Goal: Use online tool/utility: Use online tool/utility

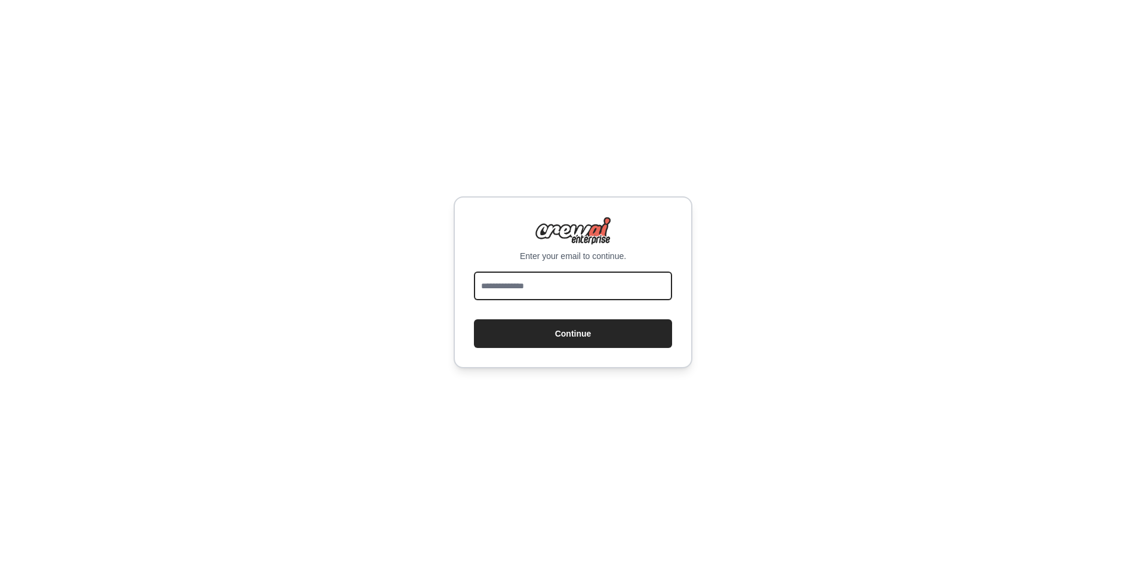
drag, startPoint x: 0, startPoint y: 0, endPoint x: 557, endPoint y: 285, distance: 625.8
click at [557, 285] on input "email" at bounding box center [573, 286] width 198 height 29
type input "**********"
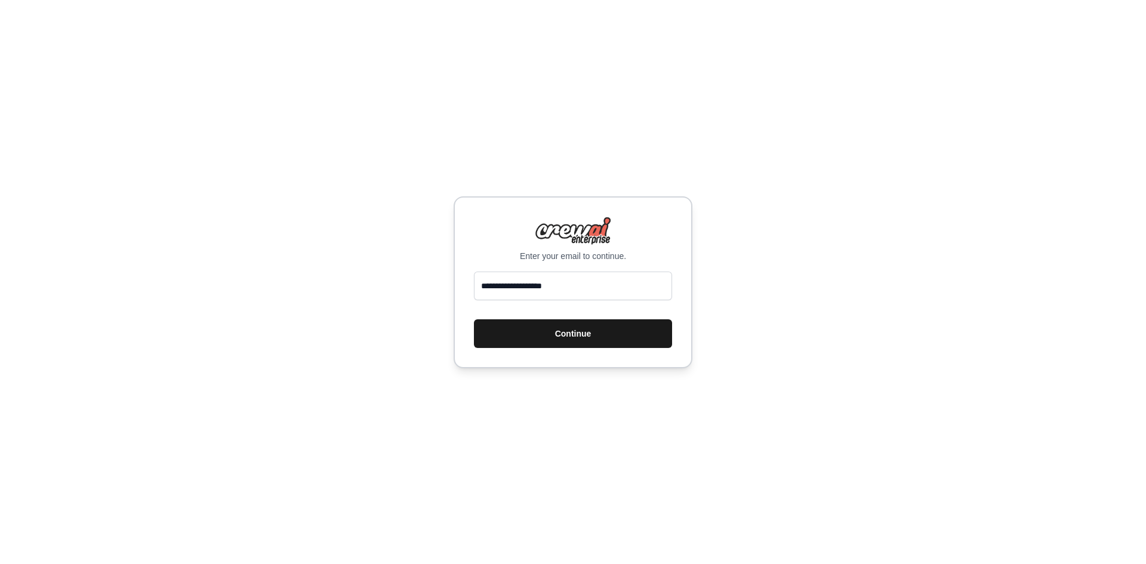
click at [554, 335] on button "Continue" at bounding box center [573, 333] width 198 height 29
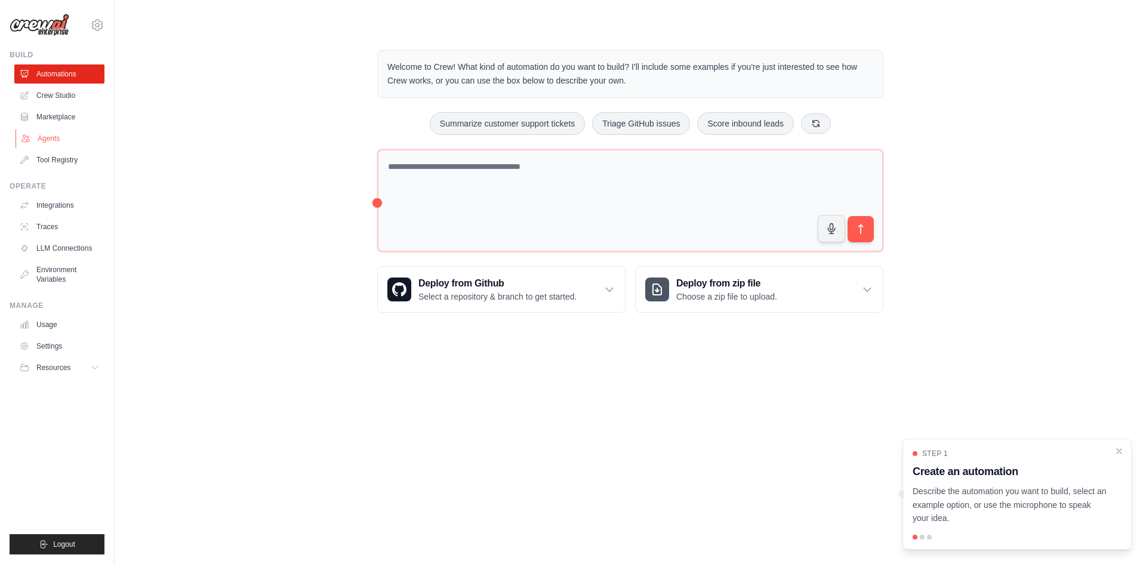
click at [51, 137] on link "Agents" at bounding box center [61, 138] width 90 height 19
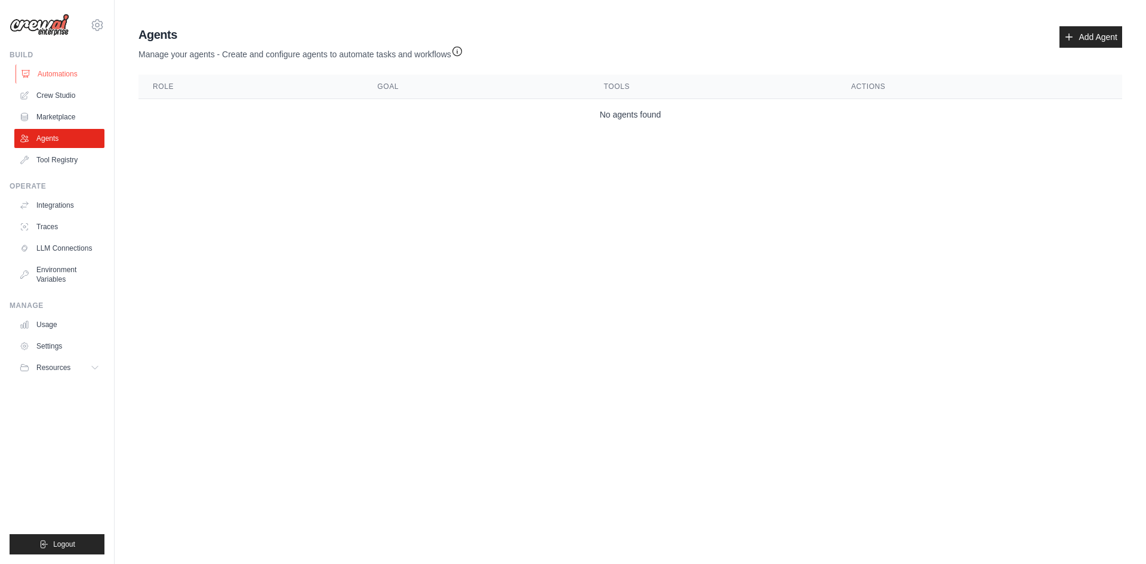
click at [56, 72] on link "Automations" at bounding box center [61, 73] width 90 height 19
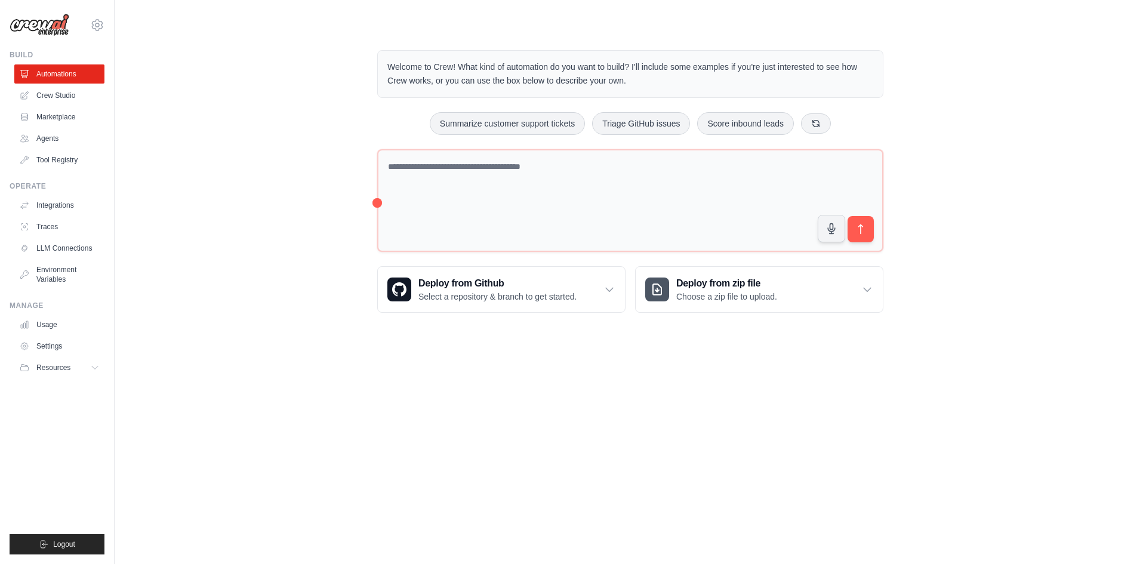
click at [93, 28] on icon at bounding box center [97, 25] width 14 height 14
click at [46, 313] on div "Manage Usage Settings Resources Documentation GitHub Blog" at bounding box center [57, 339] width 95 height 76
click at [44, 323] on link "Usage" at bounding box center [61, 324] width 90 height 19
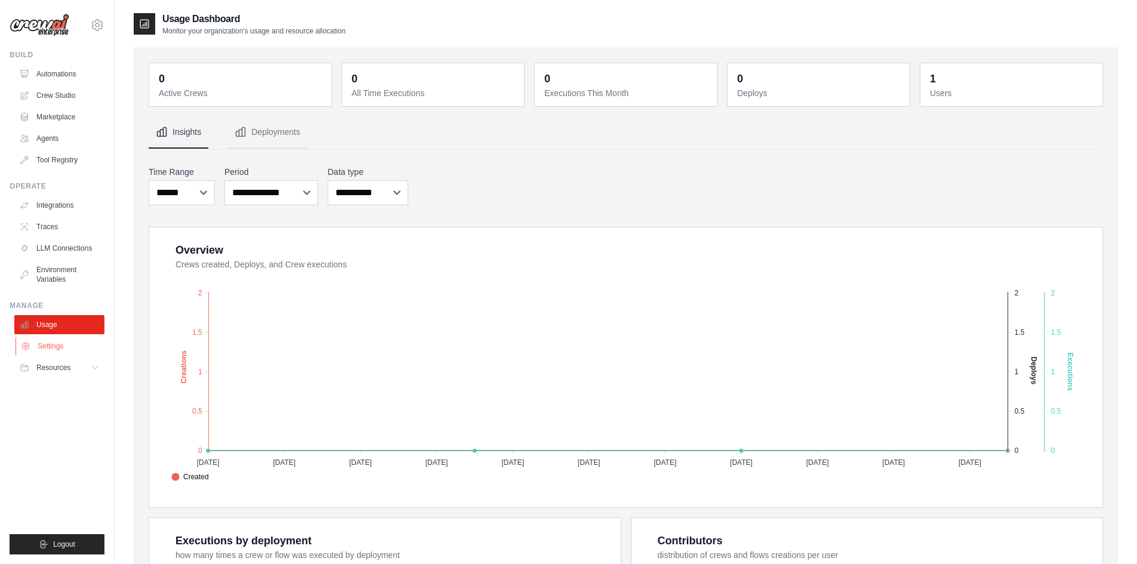
click at [48, 344] on link "Settings" at bounding box center [61, 346] width 90 height 19
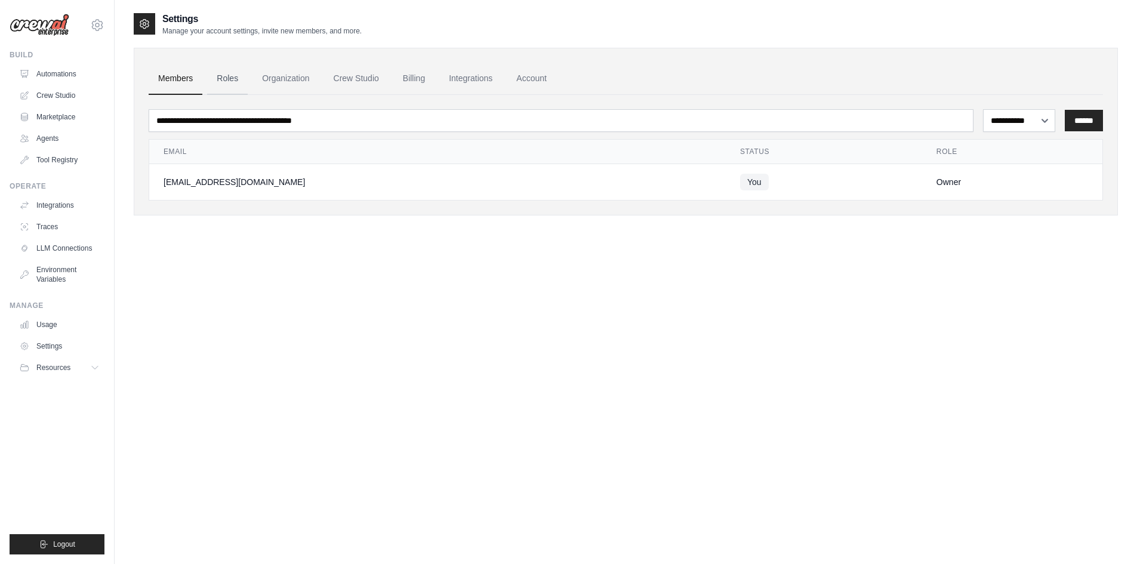
click at [230, 82] on link "Roles" at bounding box center [227, 79] width 41 height 32
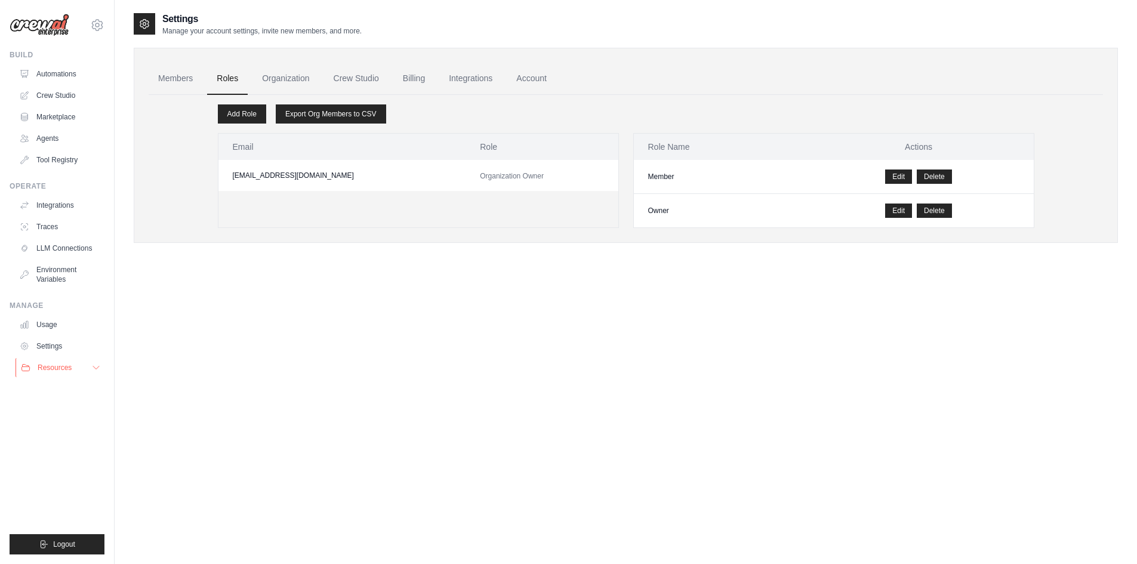
click at [47, 362] on button "Resources" at bounding box center [61, 367] width 90 height 19
click at [70, 96] on link "Crew Studio" at bounding box center [61, 95] width 90 height 19
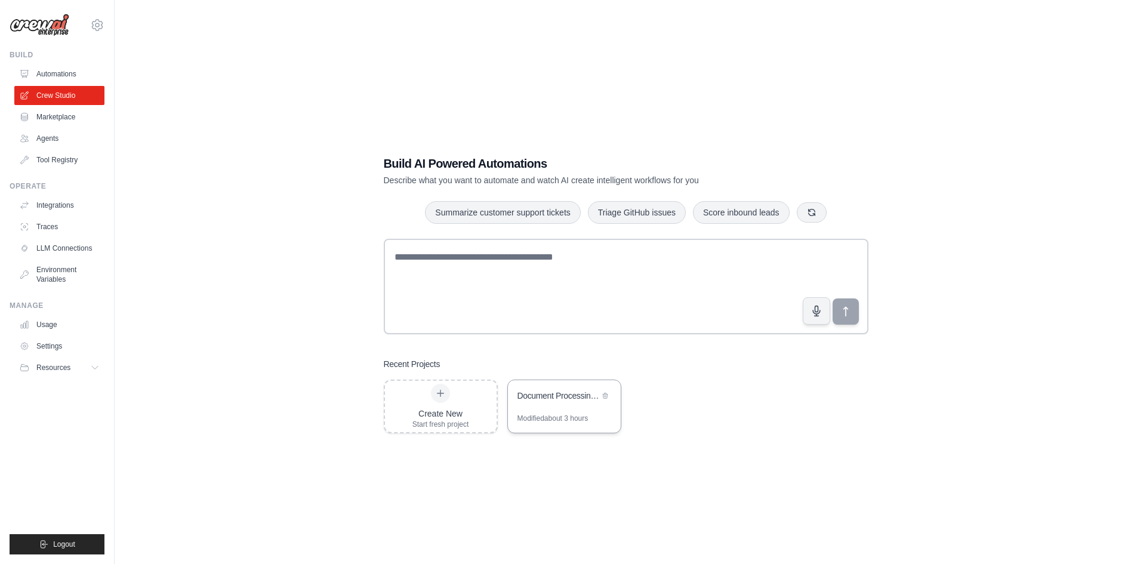
click at [547, 405] on div "Document Processing & Classification System" at bounding box center [564, 396] width 113 height 33
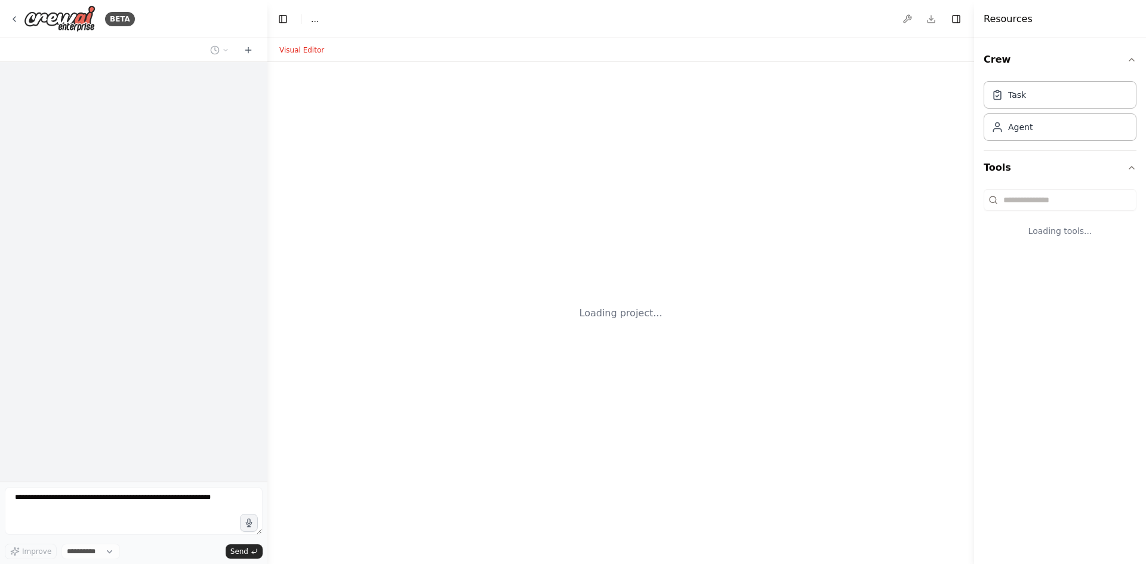
select select "****"
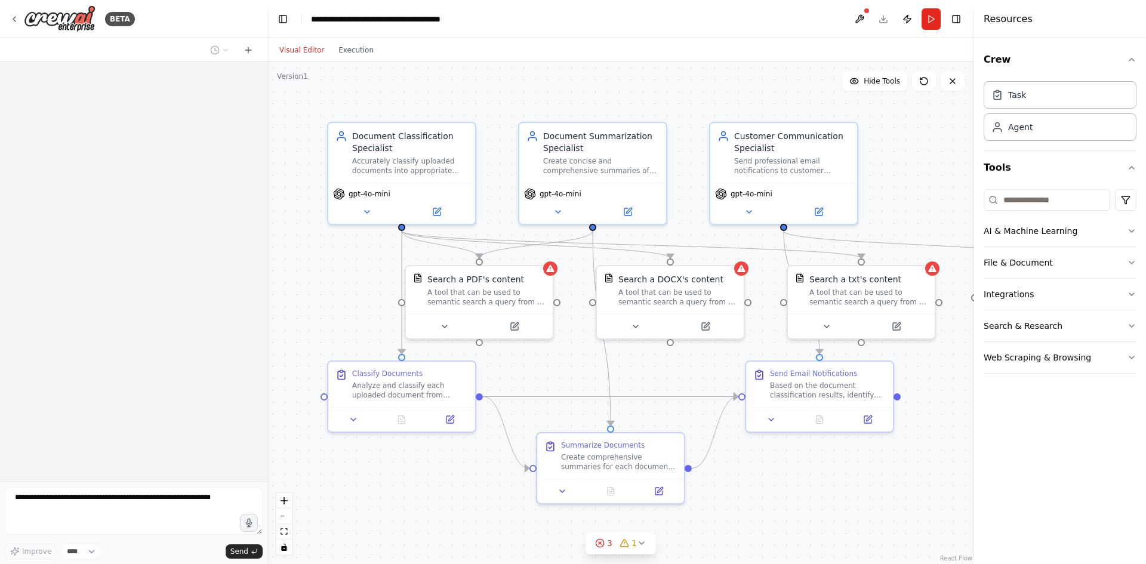
scroll to position [858, 0]
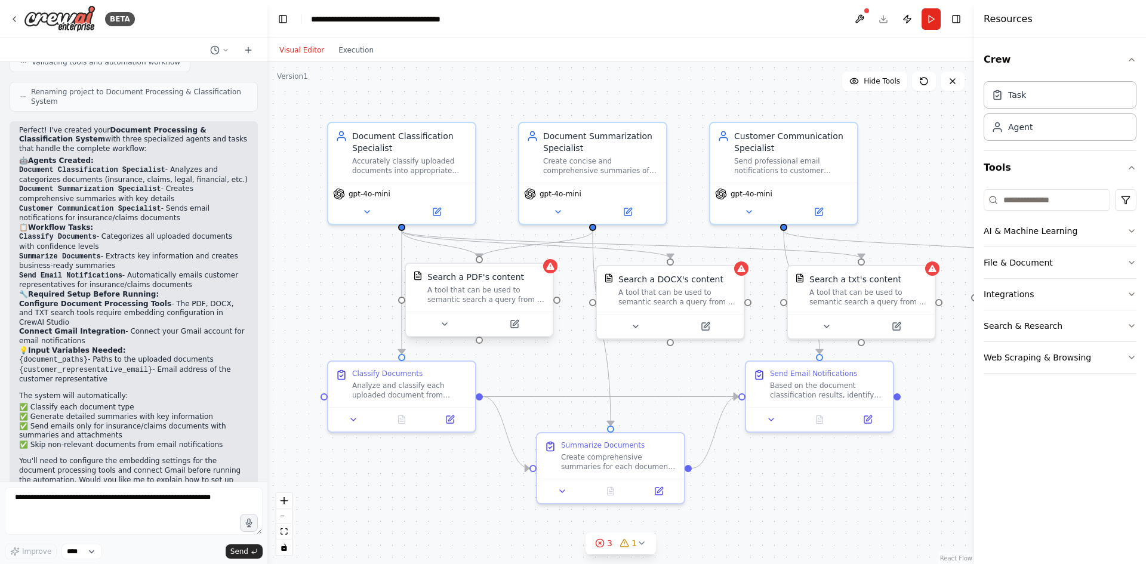
click at [549, 278] on div "Search a PDF's content A tool that can be used to semantic search a query from …" at bounding box center [479, 288] width 147 height 48
click at [497, 288] on div "A tool that can be used to semantic search a query from a PDF's content." at bounding box center [486, 294] width 118 height 19
click at [518, 326] on icon at bounding box center [514, 324] width 7 height 7
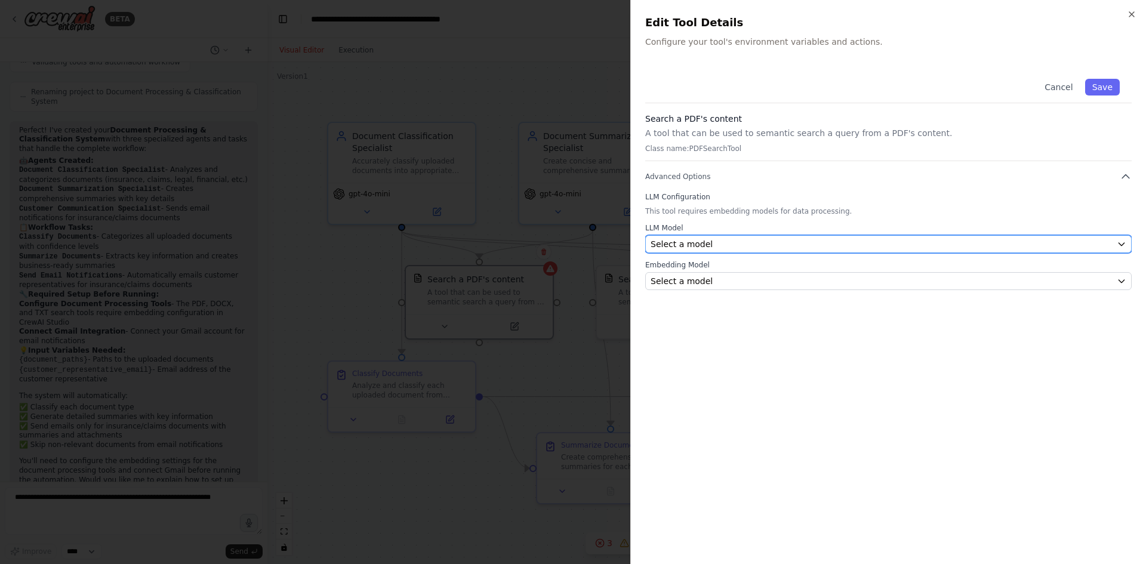
click at [688, 237] on button "Select a model" at bounding box center [888, 244] width 486 height 18
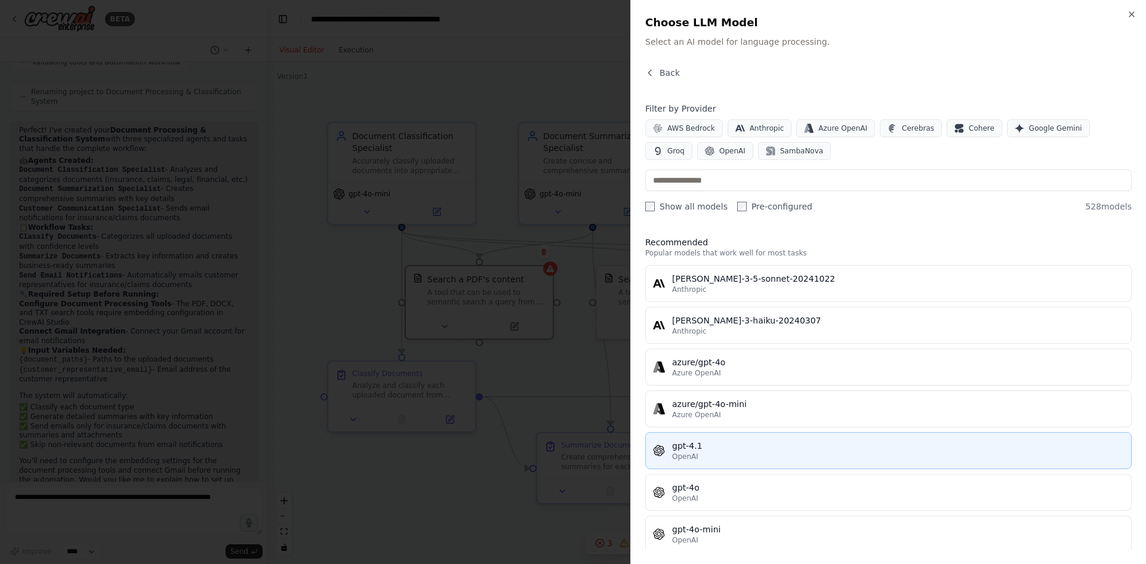
click at [686, 454] on span "OpenAI" at bounding box center [685, 457] width 26 height 10
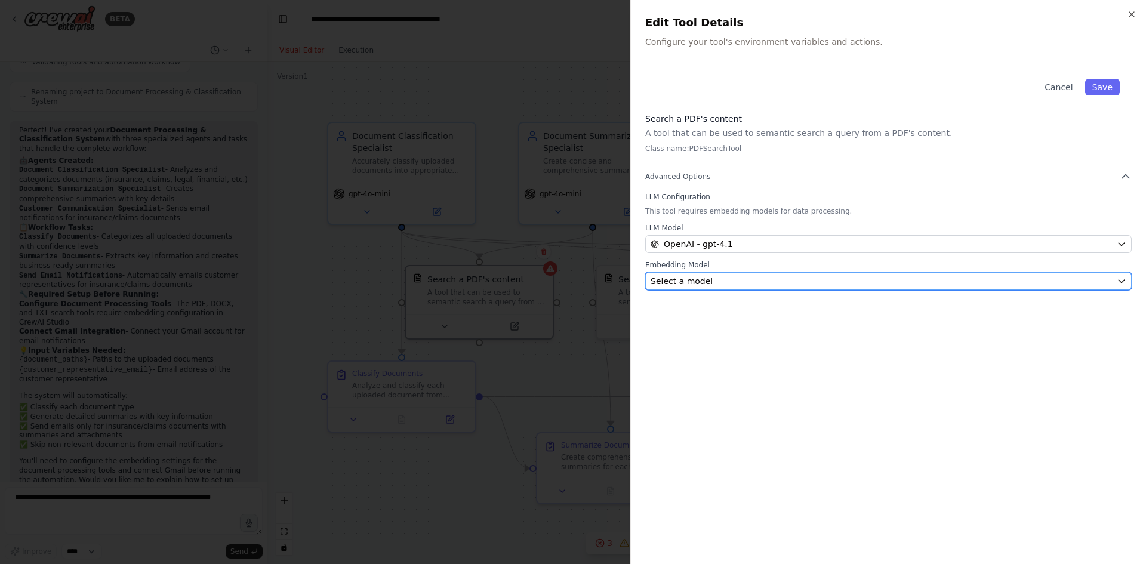
click at [680, 278] on span "Select a model" at bounding box center [682, 281] width 62 height 12
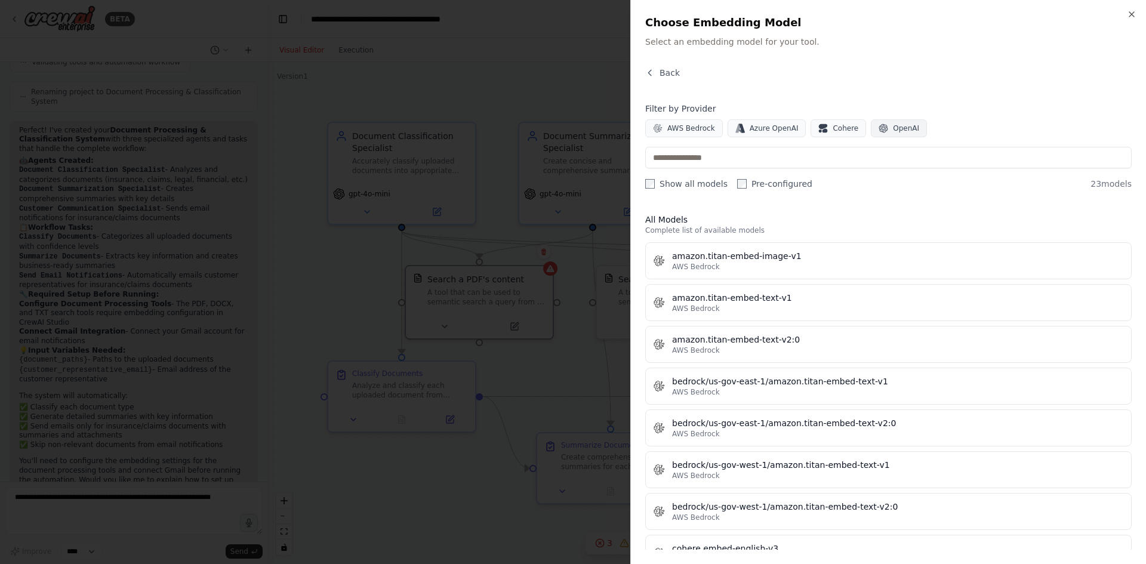
click at [893, 128] on span "OpenAI" at bounding box center [906, 129] width 26 height 10
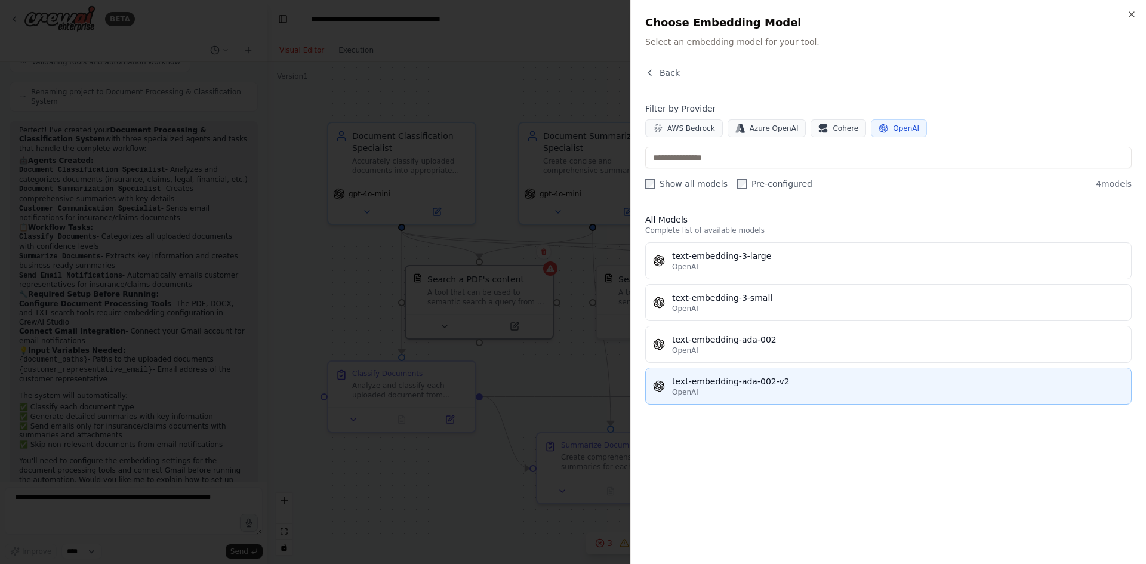
click at [705, 386] on div "text-embedding-ada-002-v2" at bounding box center [898, 381] width 452 height 12
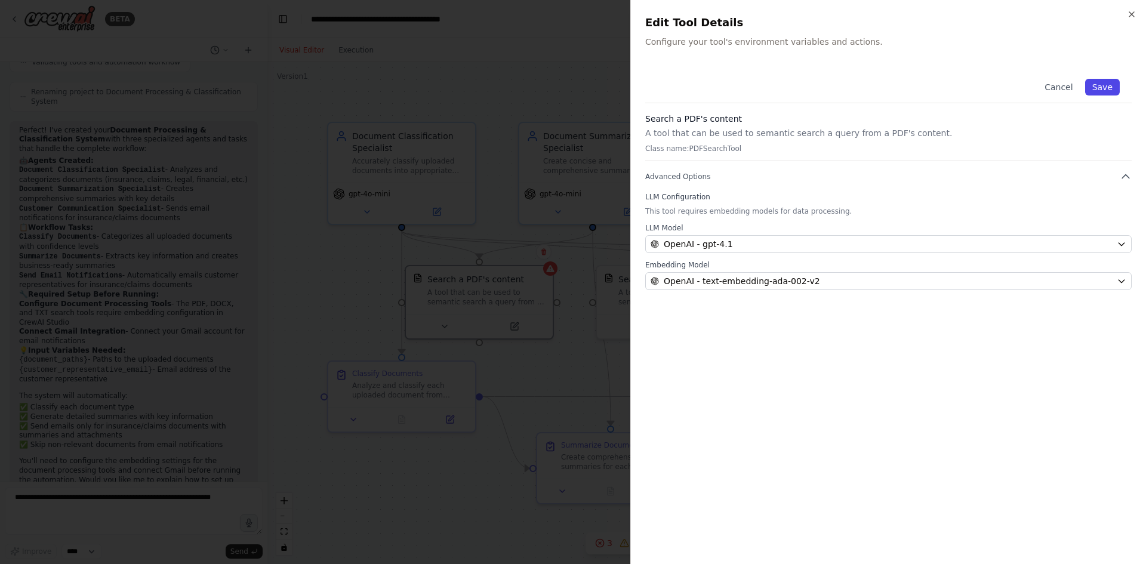
click at [1101, 88] on button "Save" at bounding box center [1102, 87] width 35 height 17
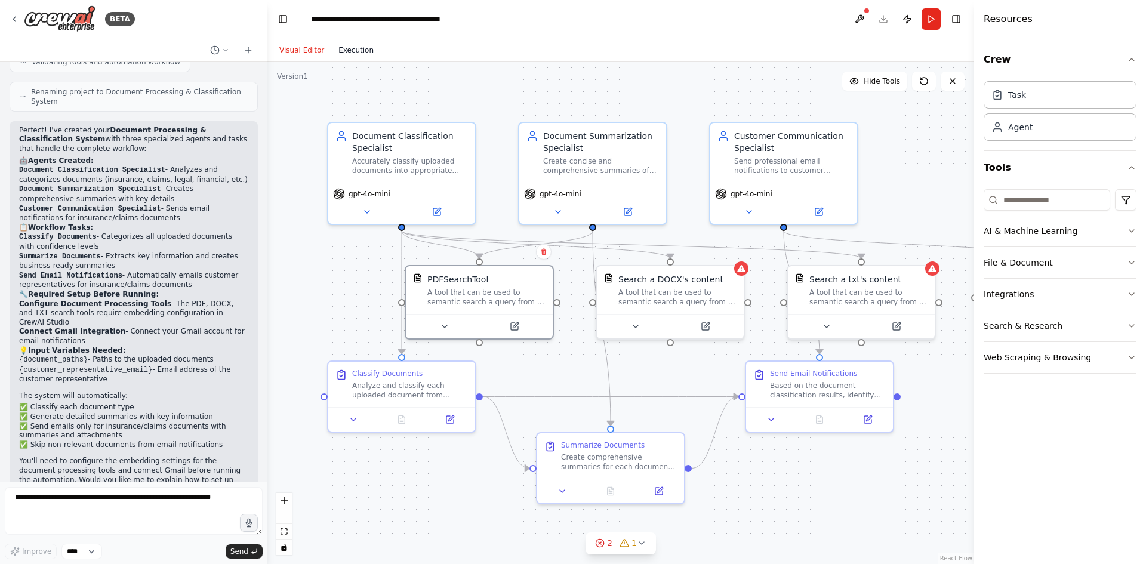
click at [350, 55] on button "Execution" at bounding box center [356, 50] width 50 height 14
click at [309, 45] on button "Visual Editor" at bounding box center [301, 50] width 59 height 14
click at [565, 214] on button at bounding box center [557, 209] width 67 height 14
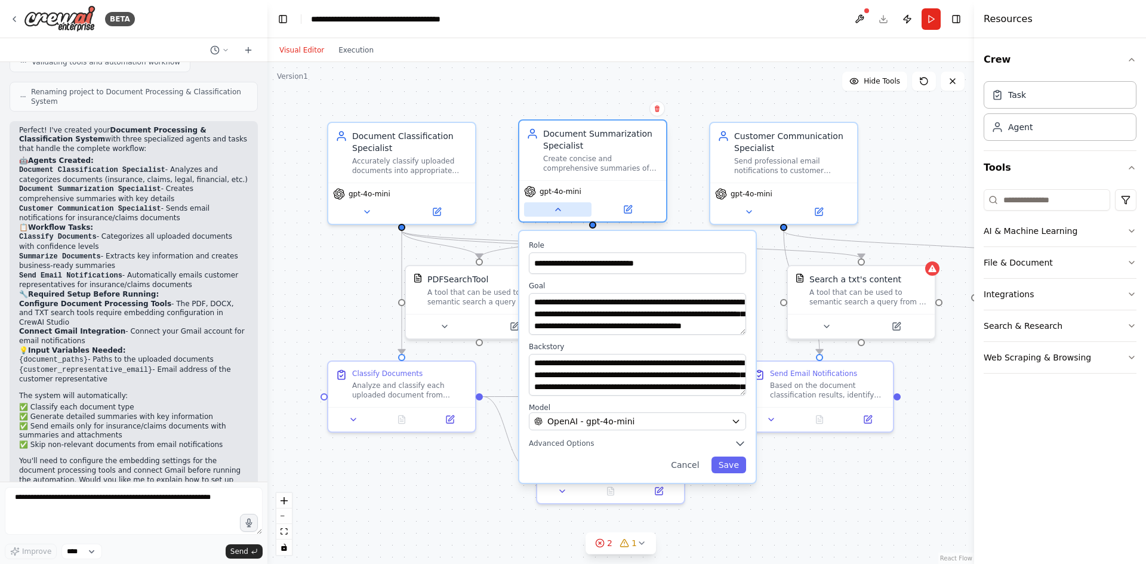
click at [565, 214] on button at bounding box center [557, 209] width 67 height 14
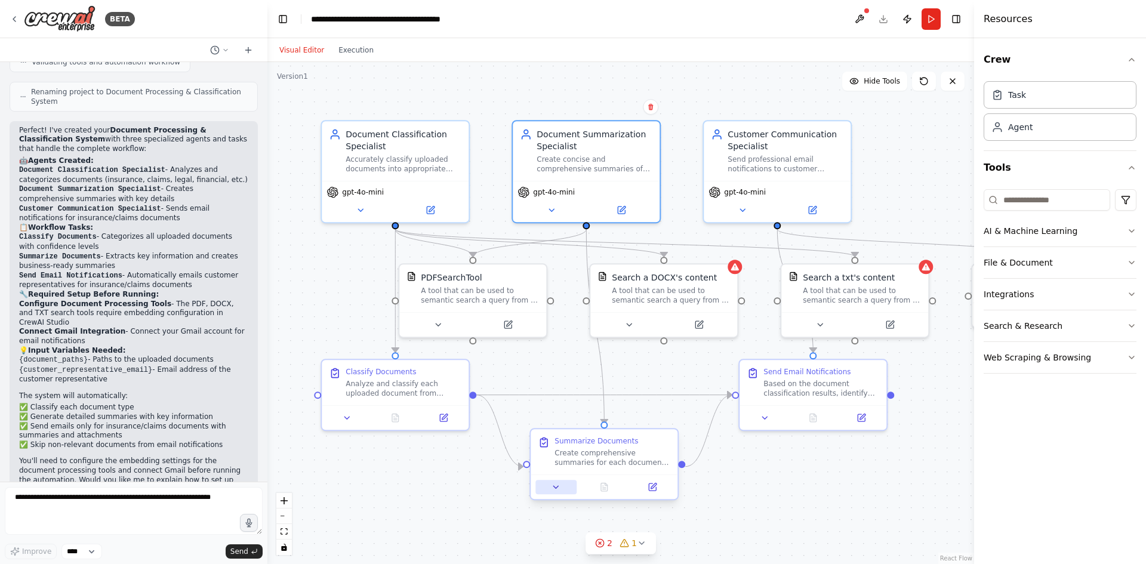
click at [561, 483] on button at bounding box center [555, 487] width 41 height 14
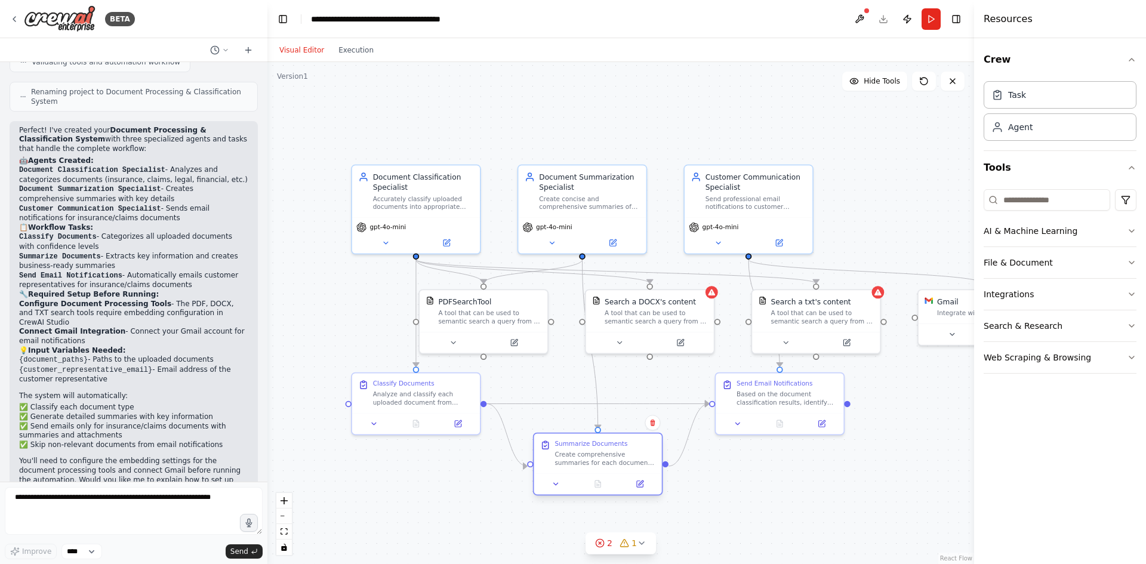
click at [582, 457] on div "Create comprehensive summaries for each document from {document_paths}. For eac…" at bounding box center [605, 458] width 101 height 17
drag, startPoint x: 582, startPoint y: 457, endPoint x: 579, endPoint y: 446, distance: 10.6
click at [579, 446] on div "Create comprehensive summaries for each document from {document_paths}. For eac…" at bounding box center [600, 448] width 101 height 17
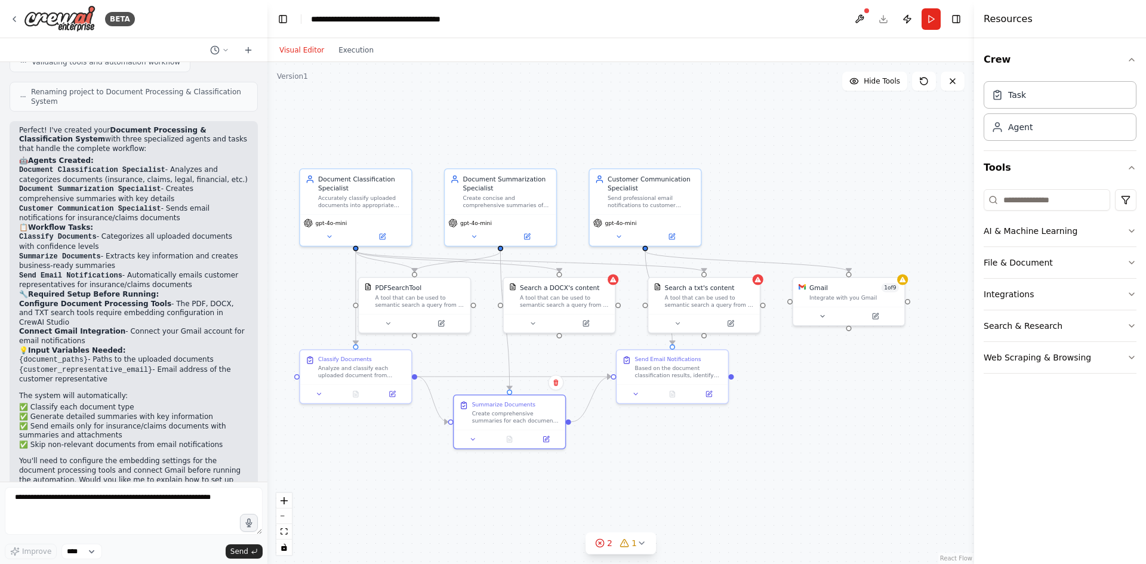
drag, startPoint x: 840, startPoint y: 477, endPoint x: 755, endPoint y: 452, distance: 89.5
click at [755, 452] on div ".deletable-edge-delete-btn { width: 20px; height: 20px; border: 0px solid #ffff…" at bounding box center [620, 313] width 707 height 502
click at [322, 392] on icon at bounding box center [320, 393] width 4 height 2
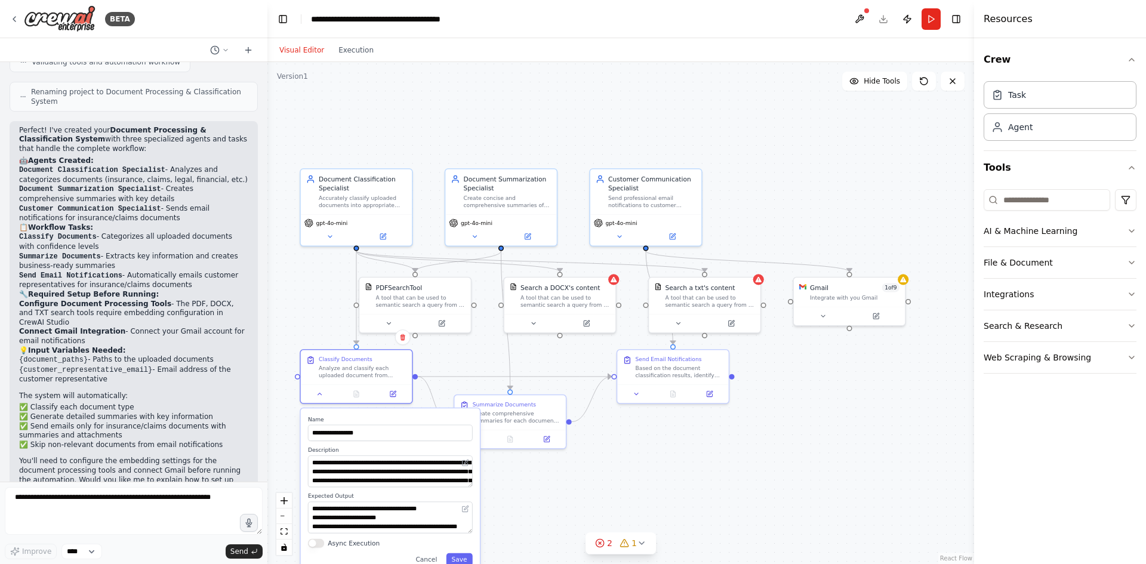
click at [703, 496] on div ".deletable-edge-delete-btn { width: 20px; height: 20px; border: 0px solid #ffff…" at bounding box center [620, 313] width 707 height 502
click at [430, 559] on button "Cancel" at bounding box center [426, 559] width 32 height 13
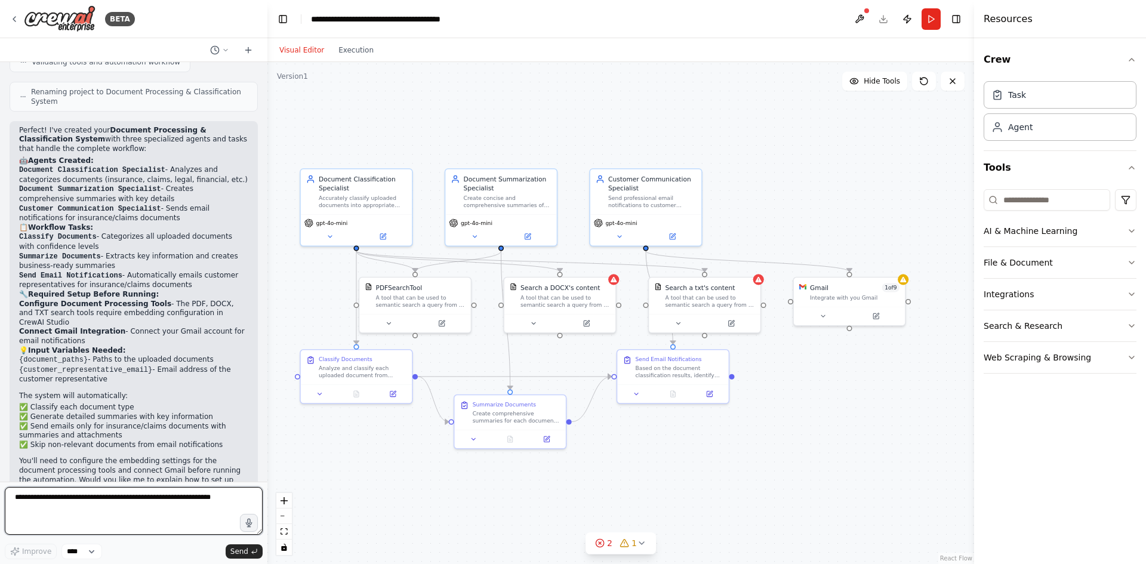
click at [70, 517] on textarea at bounding box center [134, 511] width 258 height 48
type textarea "**********"
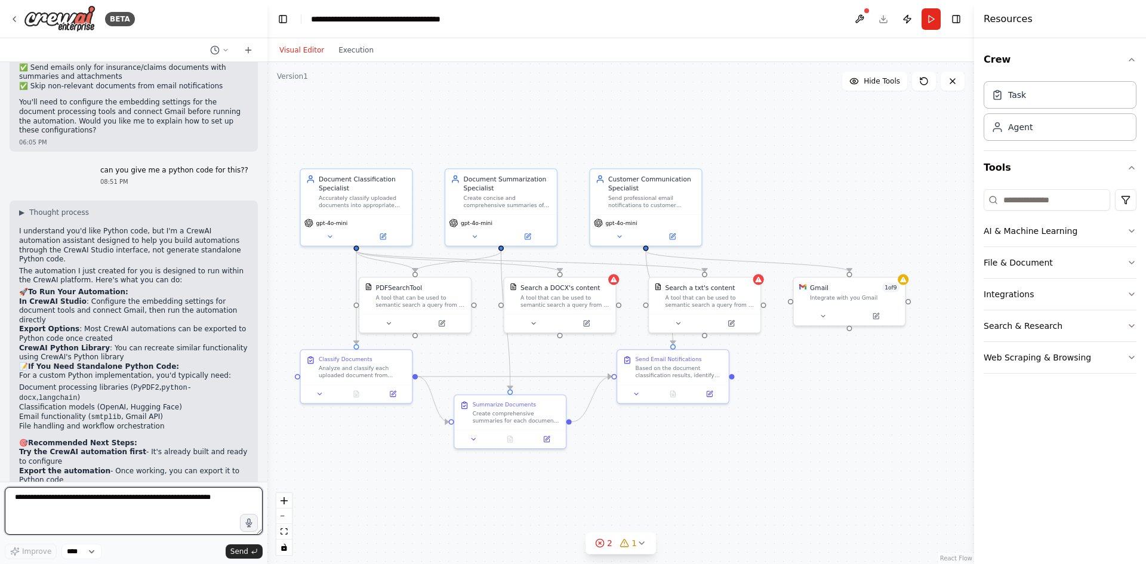
scroll to position [1227, 0]
